Goal: Information Seeking & Learning: Learn about a topic

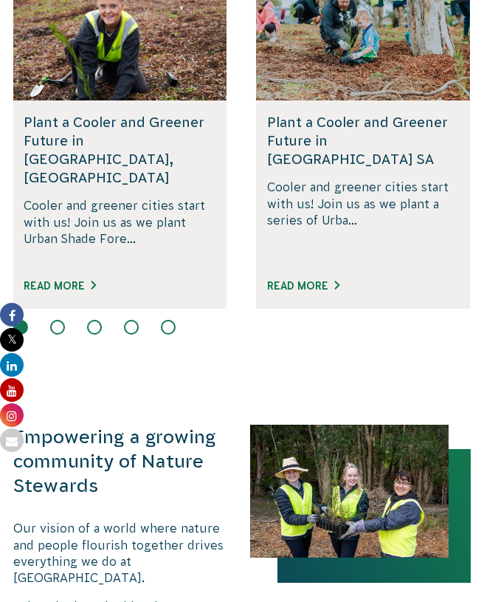
scroll to position [1026, 0]
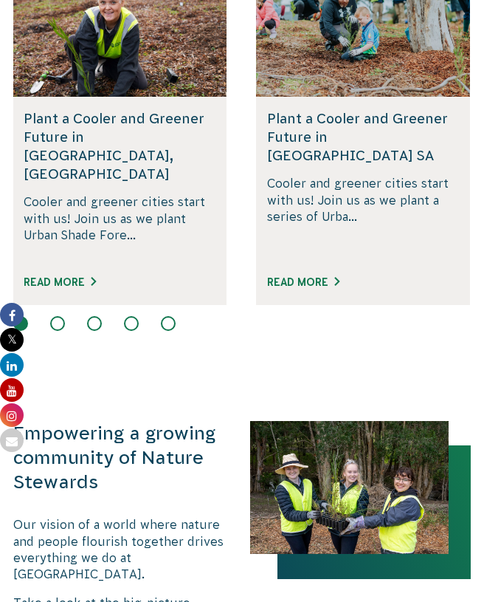
click at [61, 316] on button at bounding box center [57, 323] width 15 height 15
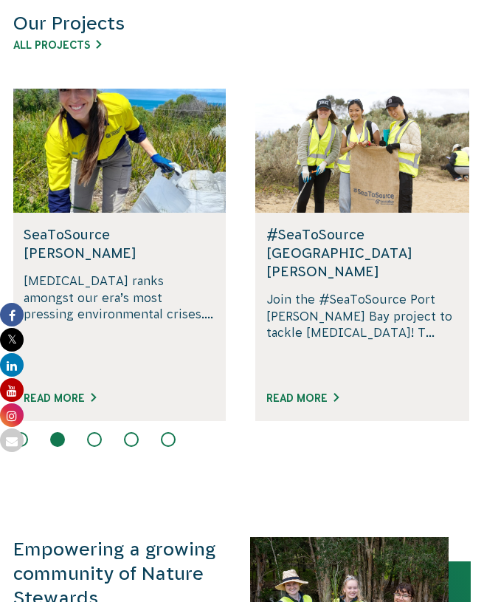
scroll to position [903, 0]
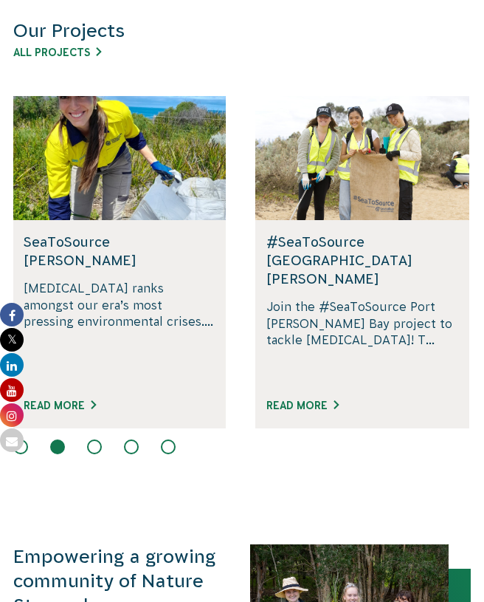
click at [101, 439] on button at bounding box center [94, 446] width 15 height 15
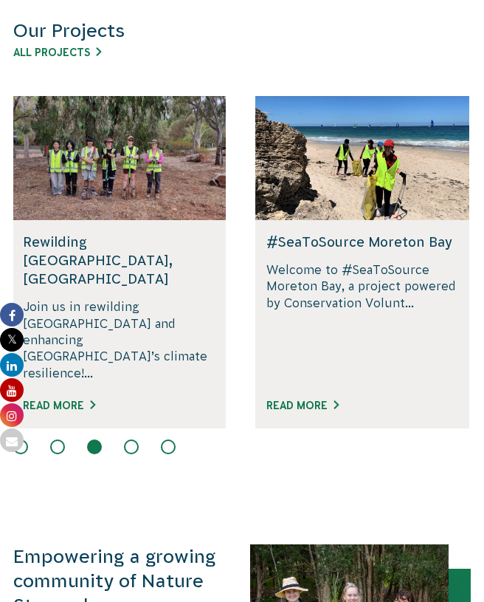
click at [148, 439] on div at bounding box center [242, 448] width 458 height 18
click at [131, 439] on button at bounding box center [131, 446] width 15 height 15
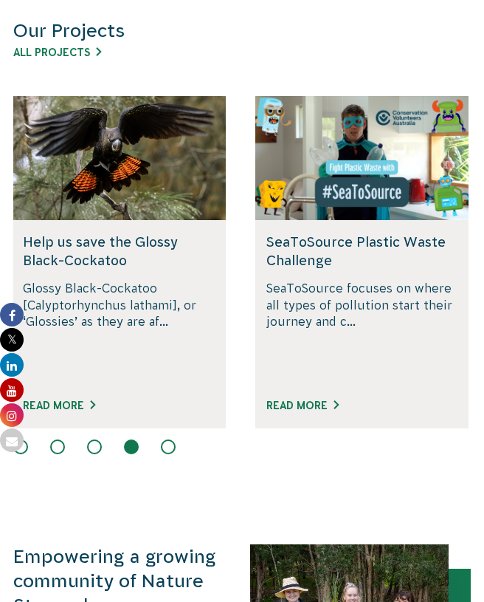
click at [161, 439] on button at bounding box center [168, 446] width 15 height 15
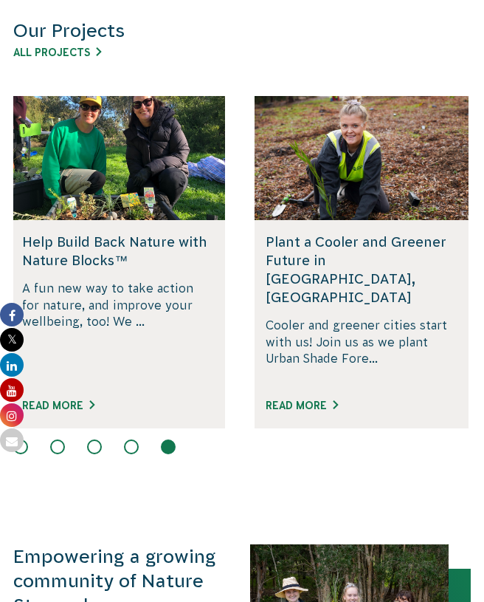
click at [60, 439] on button at bounding box center [57, 446] width 15 height 15
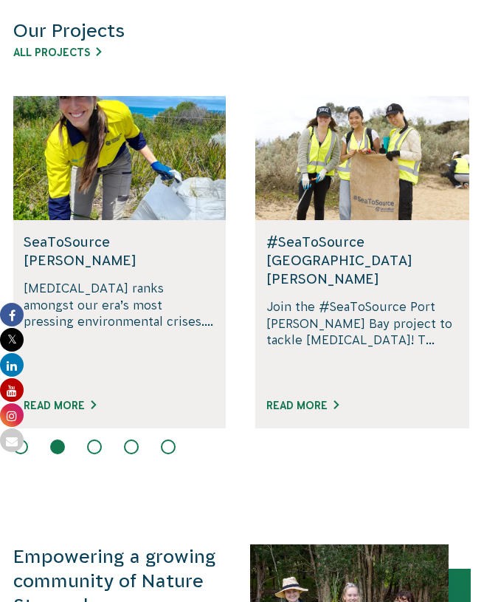
click at [291, 259] on h5 "#SeaToSource [GEOGRAPHIC_DATA][PERSON_NAME]" at bounding box center [363, 261] width 192 height 56
click at [315, 241] on h5 "#SeaToSource [GEOGRAPHIC_DATA][PERSON_NAME]" at bounding box center [363, 261] width 192 height 56
click at [310, 298] on p "Join the #SeaToSource Port [PERSON_NAME] Bay project to tackle [MEDICAL_DATA]! …" at bounding box center [363, 339] width 192 height 83
click at [309, 399] on link "Read More" at bounding box center [303, 405] width 72 height 12
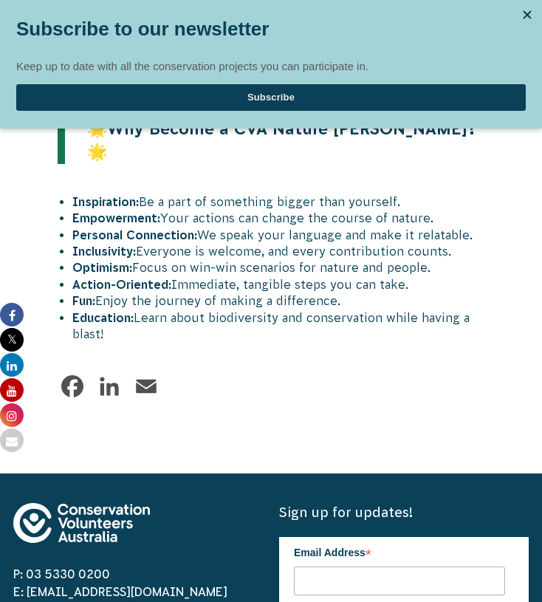
scroll to position [1805, 0]
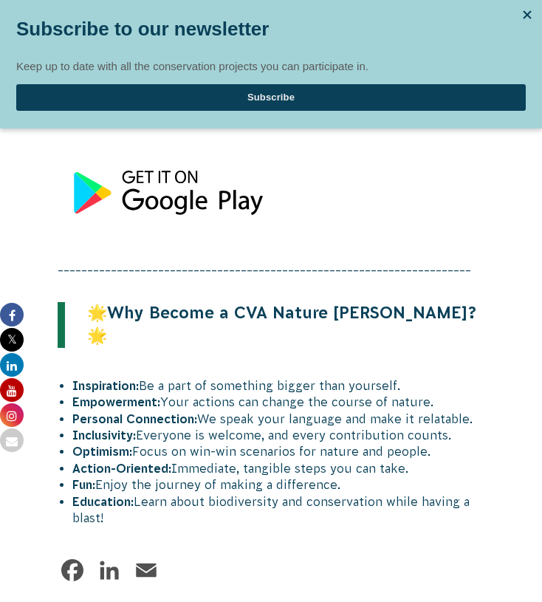
click at [484, 13] on div at bounding box center [527, 15] width 22 height 22
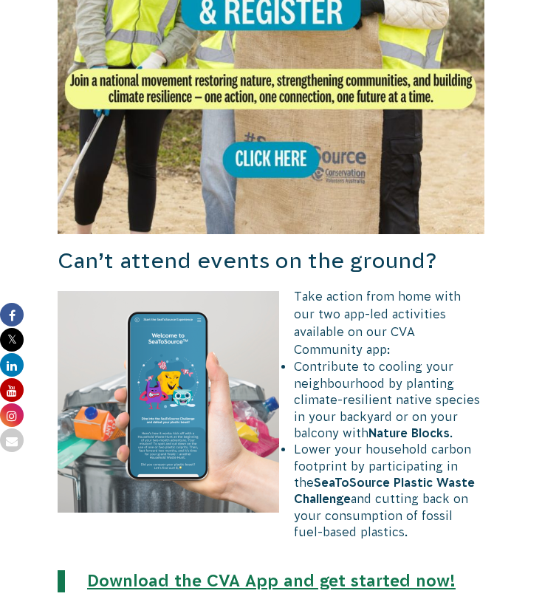
scroll to position [1189, 0]
